Goal: Task Accomplishment & Management: Manage account settings

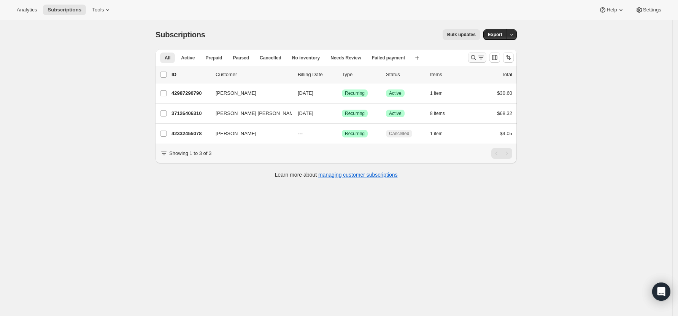
click at [471, 59] on button "Search and filter results" at bounding box center [477, 57] width 18 height 11
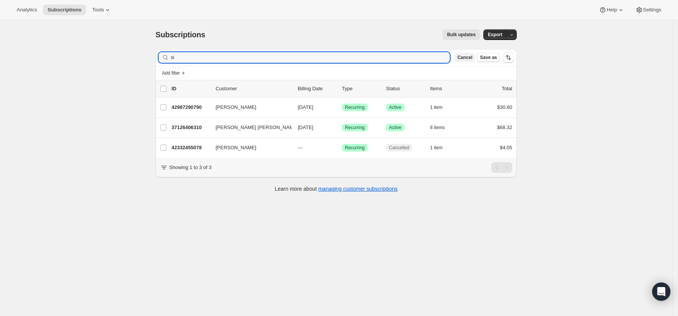
type input "s"
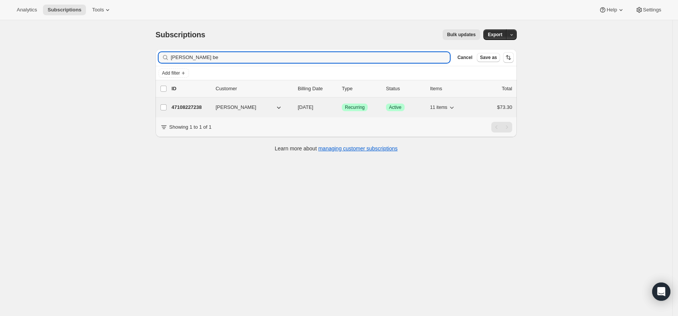
type input "[PERSON_NAME] be"
click at [182, 105] on p "47108227238" at bounding box center [191, 107] width 38 height 8
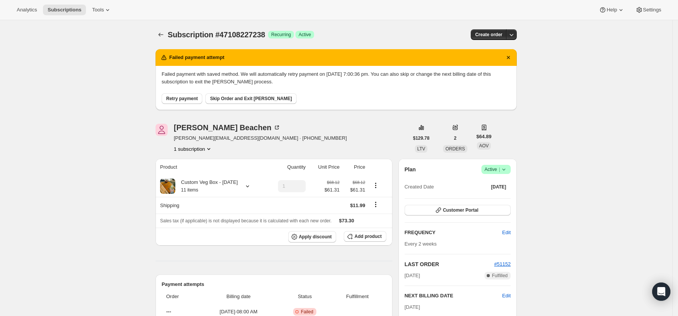
scroll to position [51, 0]
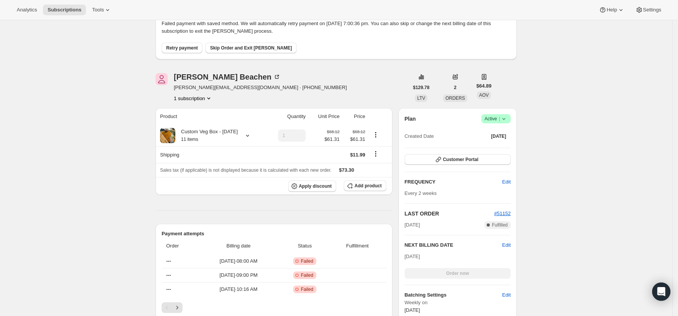
click at [508, 119] on icon at bounding box center [504, 119] width 8 height 8
click at [507, 145] on span "Cancel subscription" at bounding box center [499, 147] width 43 height 6
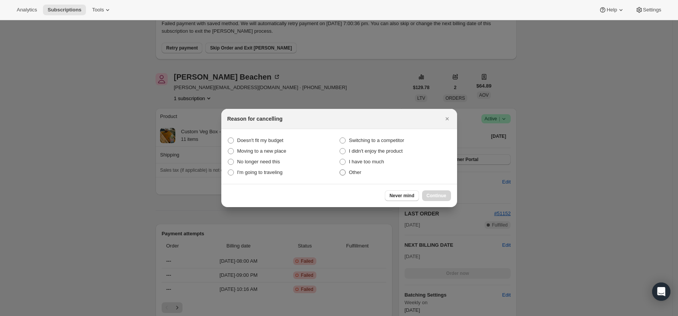
click at [344, 175] on span ":r94:" at bounding box center [343, 172] width 6 height 6
click at [340, 170] on input "Other" at bounding box center [340, 169] width 0 height 0
radio input "true"
click at [435, 194] on span "Continue" at bounding box center [437, 195] width 20 height 6
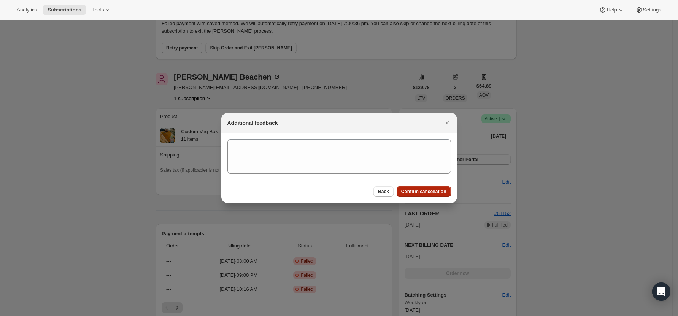
click at [429, 192] on span "Confirm cancellation" at bounding box center [423, 191] width 45 height 6
